Goal: Find specific page/section

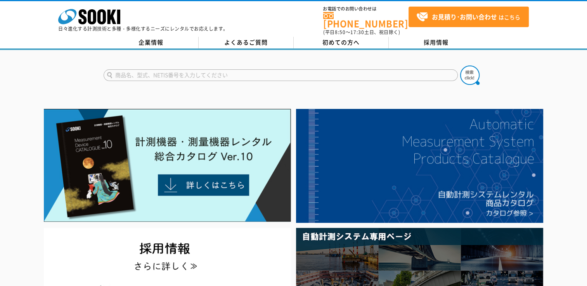
click at [220, 71] on input "text" at bounding box center [281, 75] width 354 height 12
type input "XOS326"
click at [470, 71] on img at bounding box center [469, 75] width 19 height 19
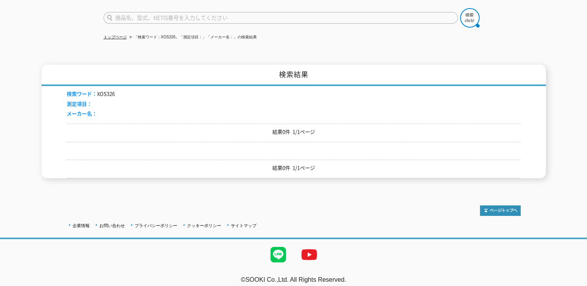
scroll to position [58, 0]
click at [103, 90] on li "検索ワード： XOS326" at bounding box center [91, 94] width 48 height 8
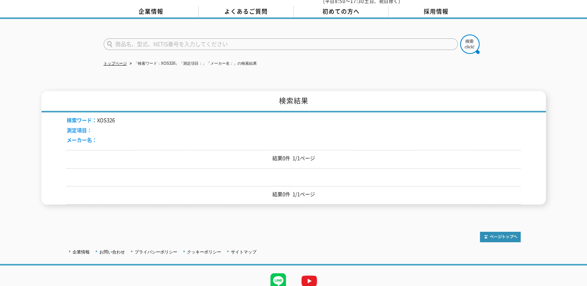
scroll to position [0, 0]
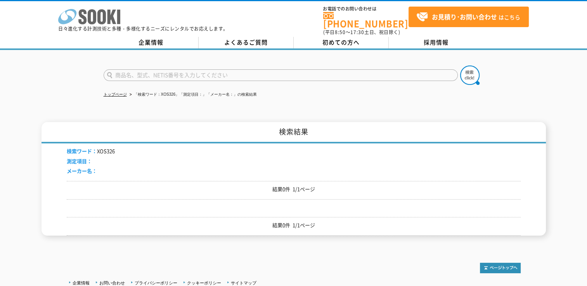
click at [102, 17] on icon at bounding box center [101, 16] width 9 height 15
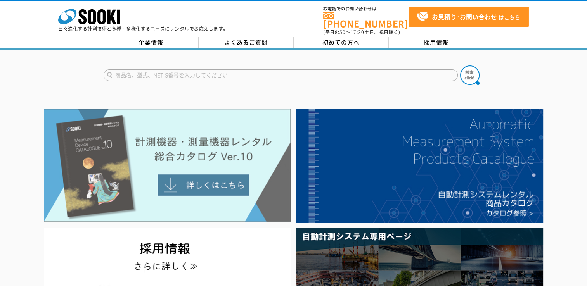
click at [211, 176] on img at bounding box center [167, 165] width 247 height 113
